Goal: Find specific page/section: Find specific page/section

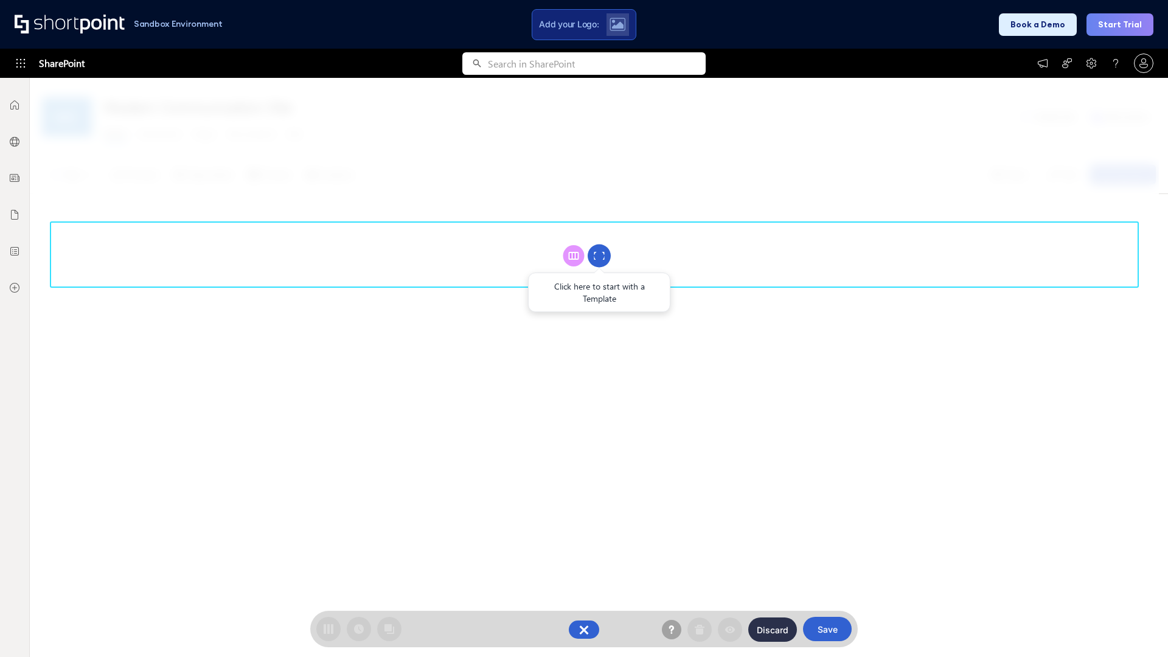
click at [599, 255] on circle at bounding box center [599, 256] width 23 height 23
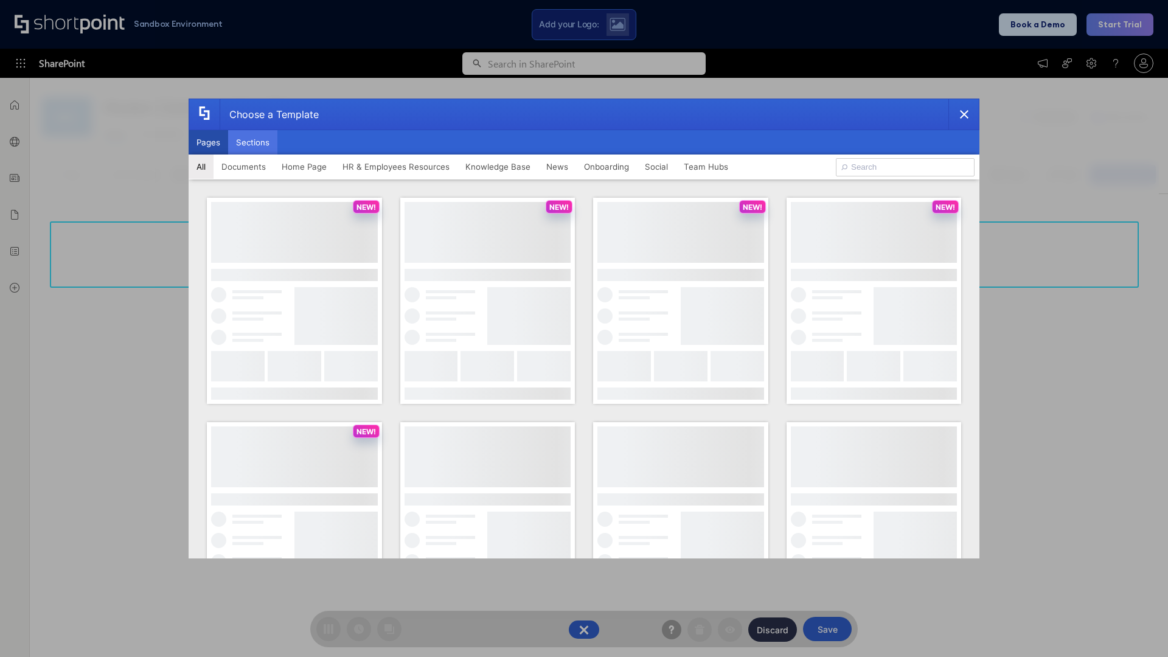
click at [252, 142] on button "Sections" at bounding box center [252, 142] width 49 height 24
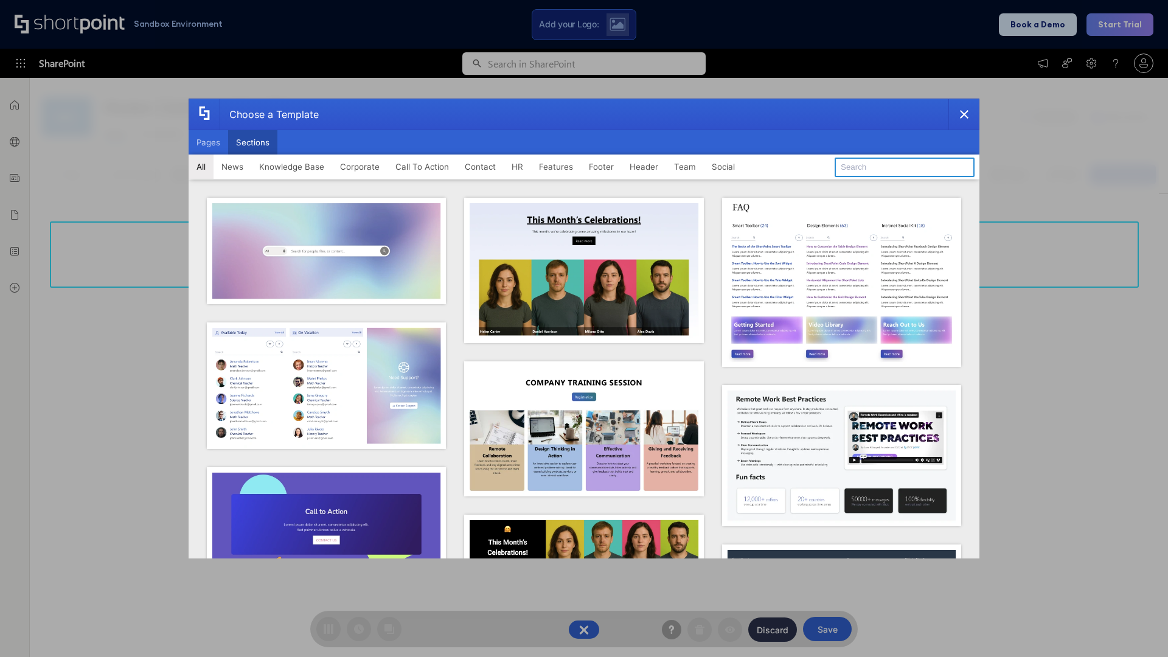
type input "Articles"
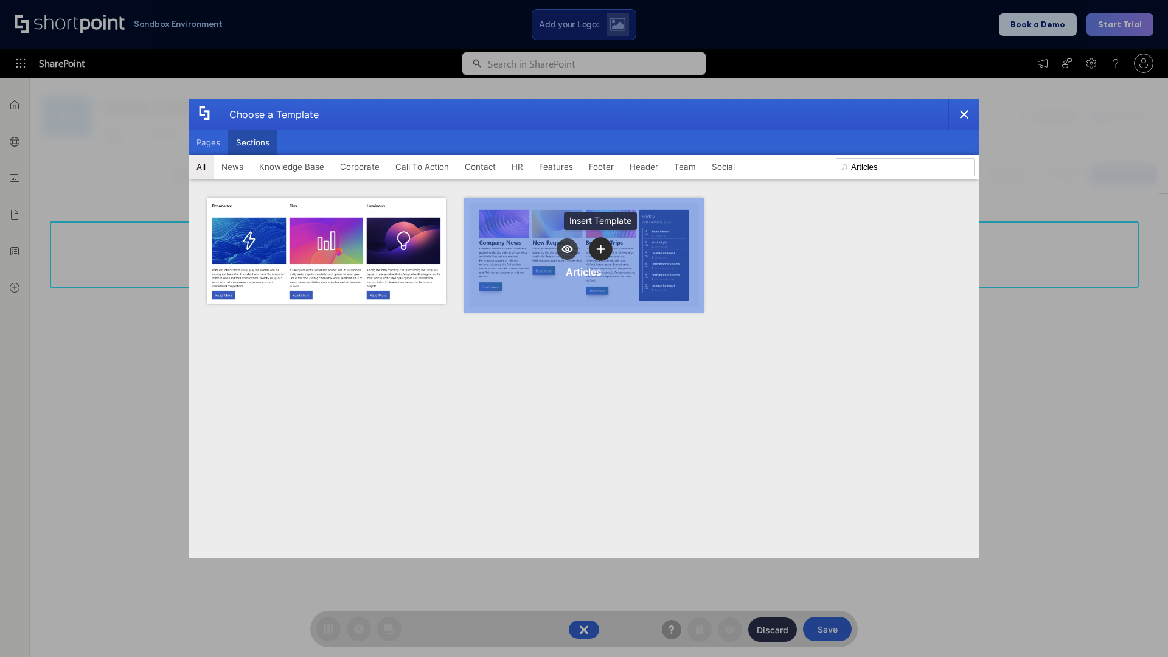
click at [600, 249] on icon "template selector" at bounding box center [600, 249] width 9 height 9
